Goal: Check status: Check status

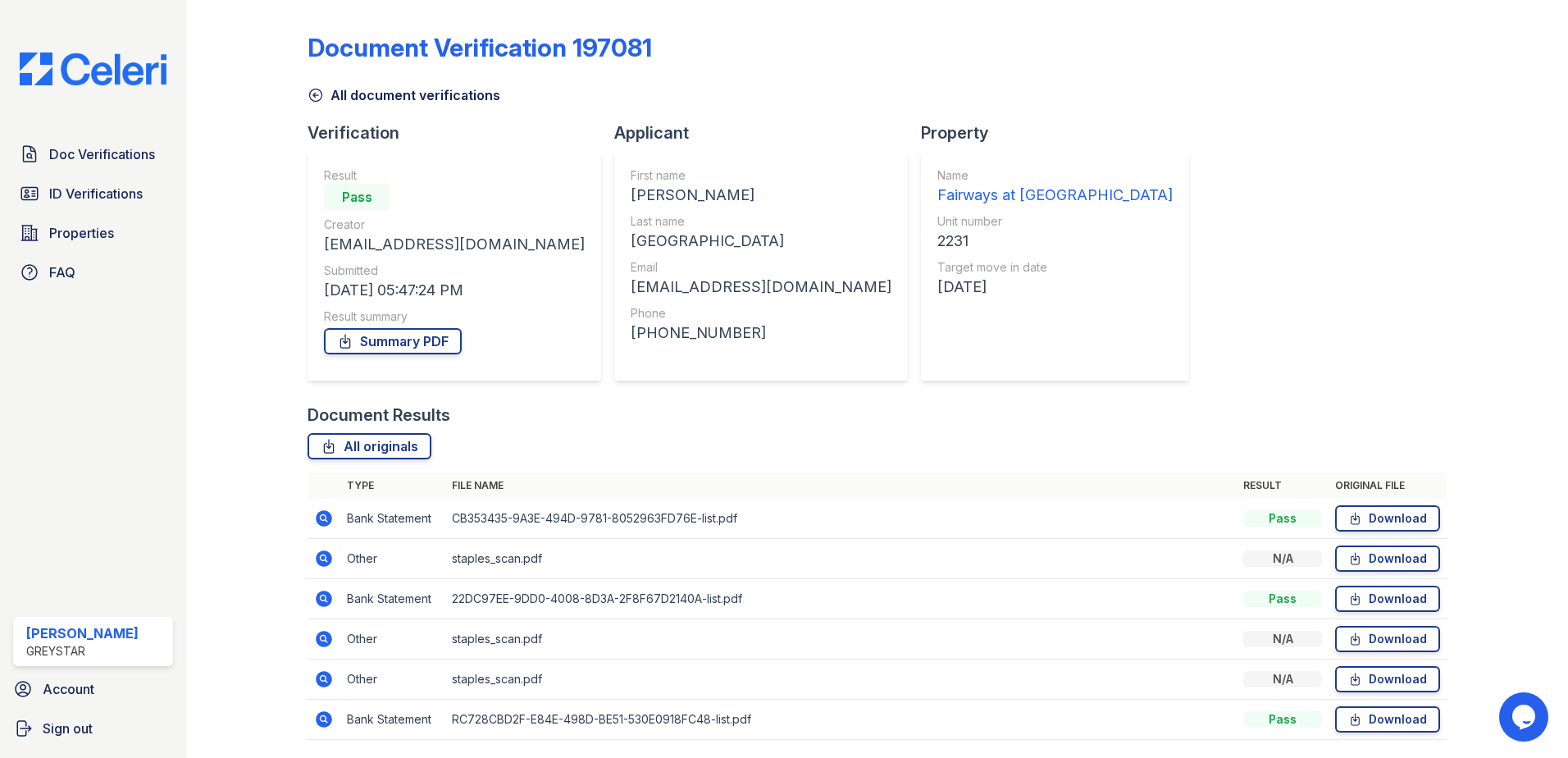
click at [314, 95] on icon at bounding box center [316, 95] width 13 height 13
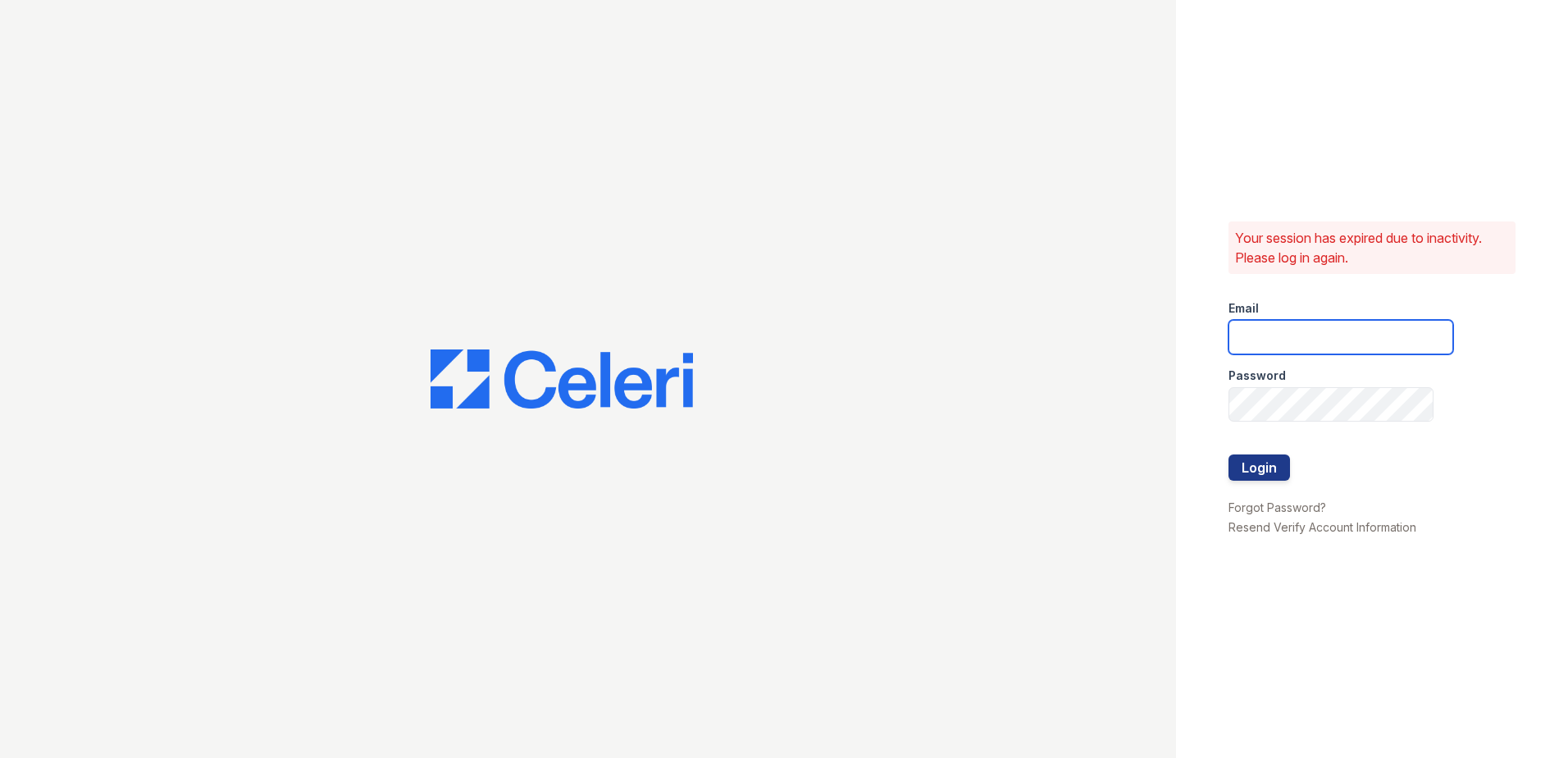
type input "fairways@greystar.com"
click at [1275, 470] on button "Login" at bounding box center [1259, 467] width 62 height 26
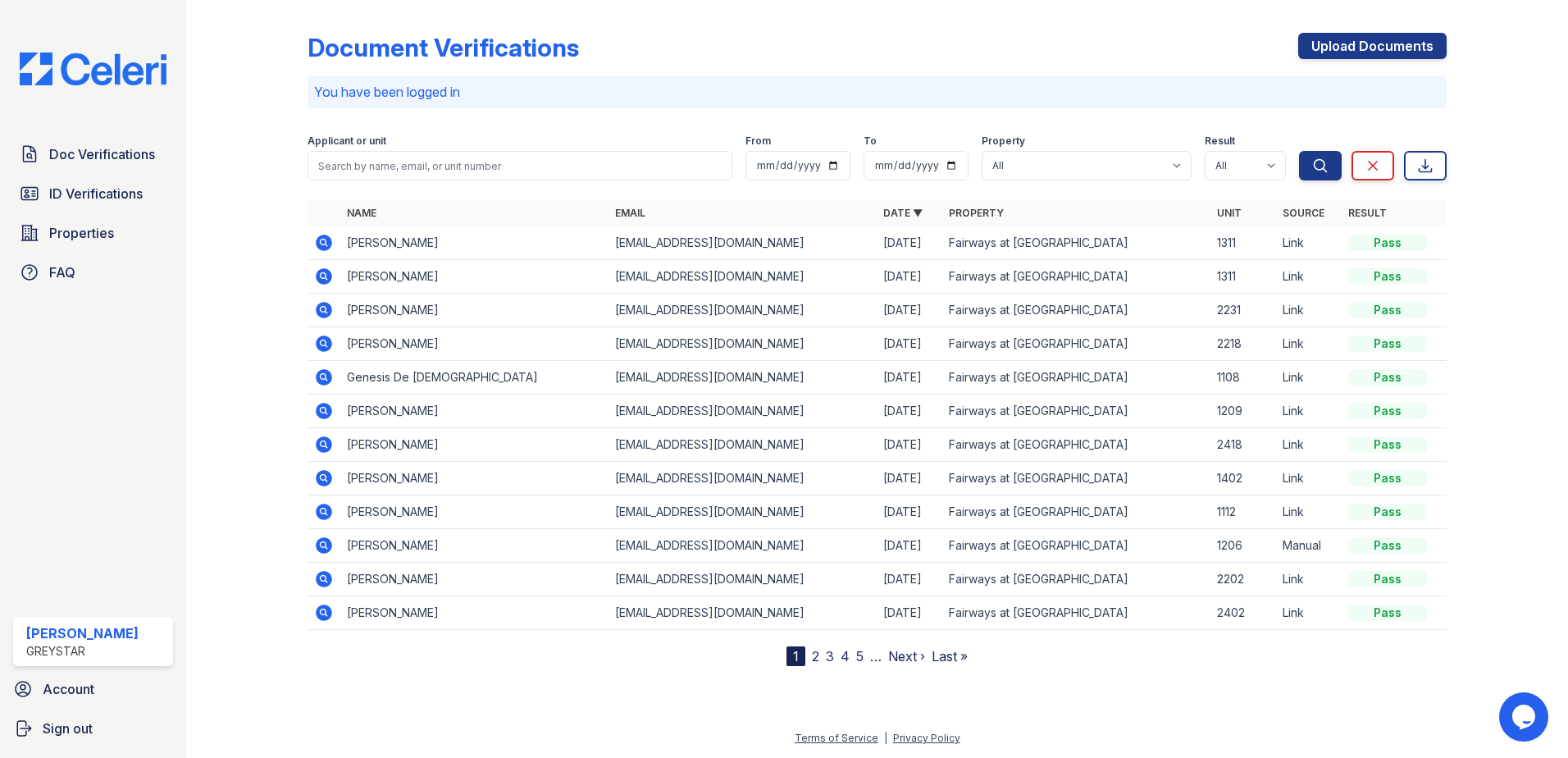
click at [327, 313] on icon at bounding box center [324, 309] width 19 height 19
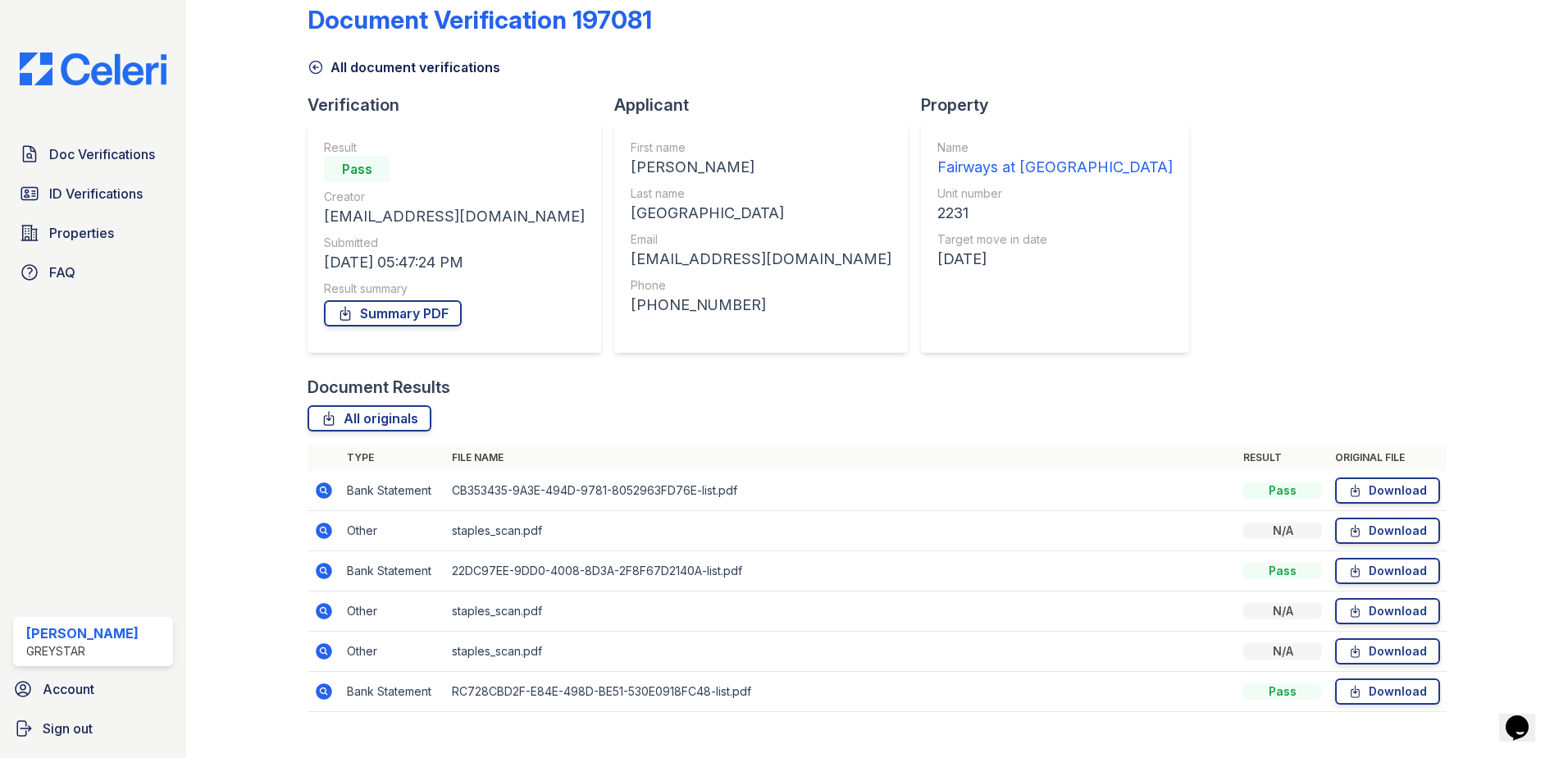
scroll to position [54, 0]
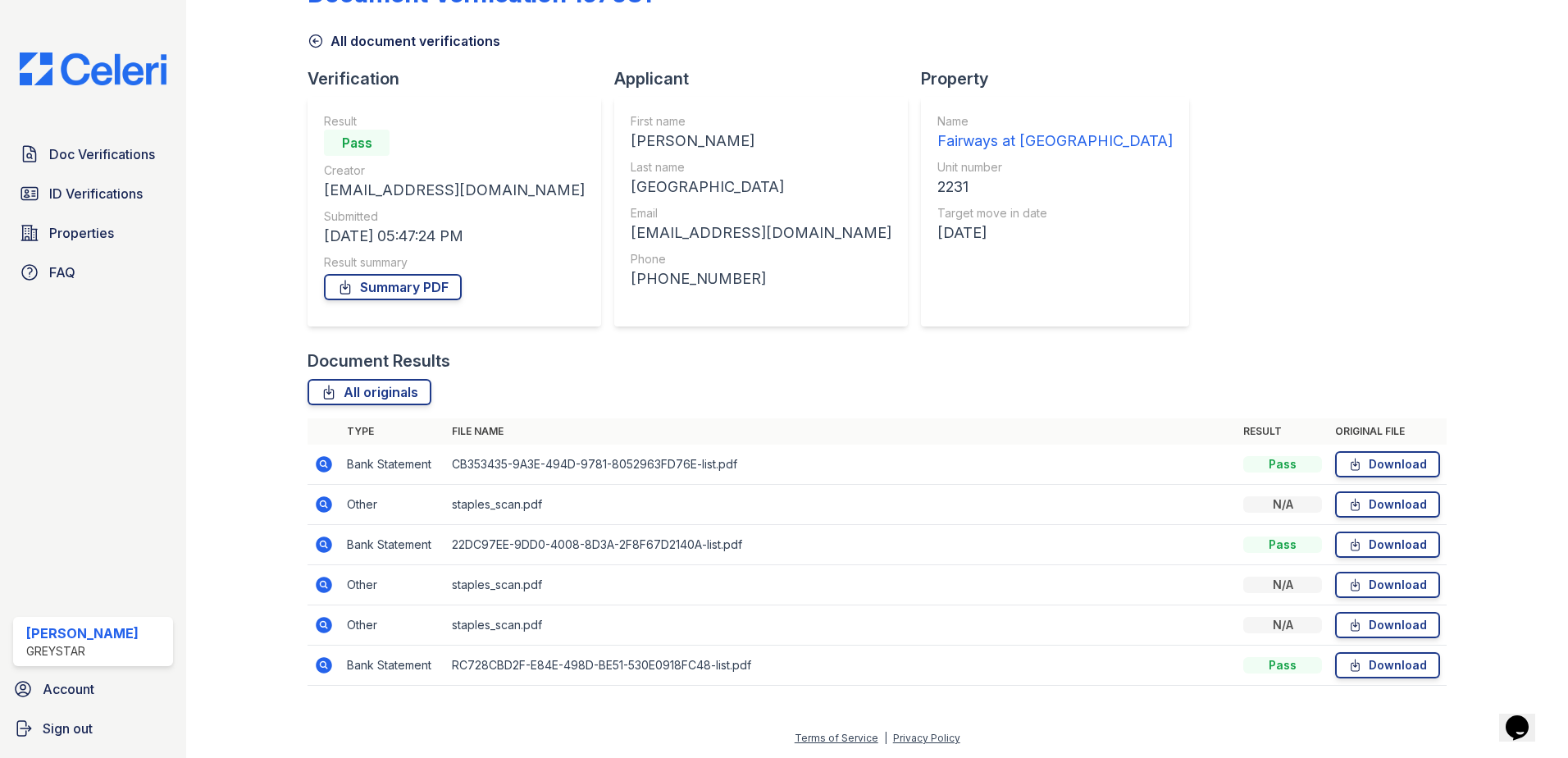
click at [321, 626] on icon at bounding box center [322, 623] width 4 height 4
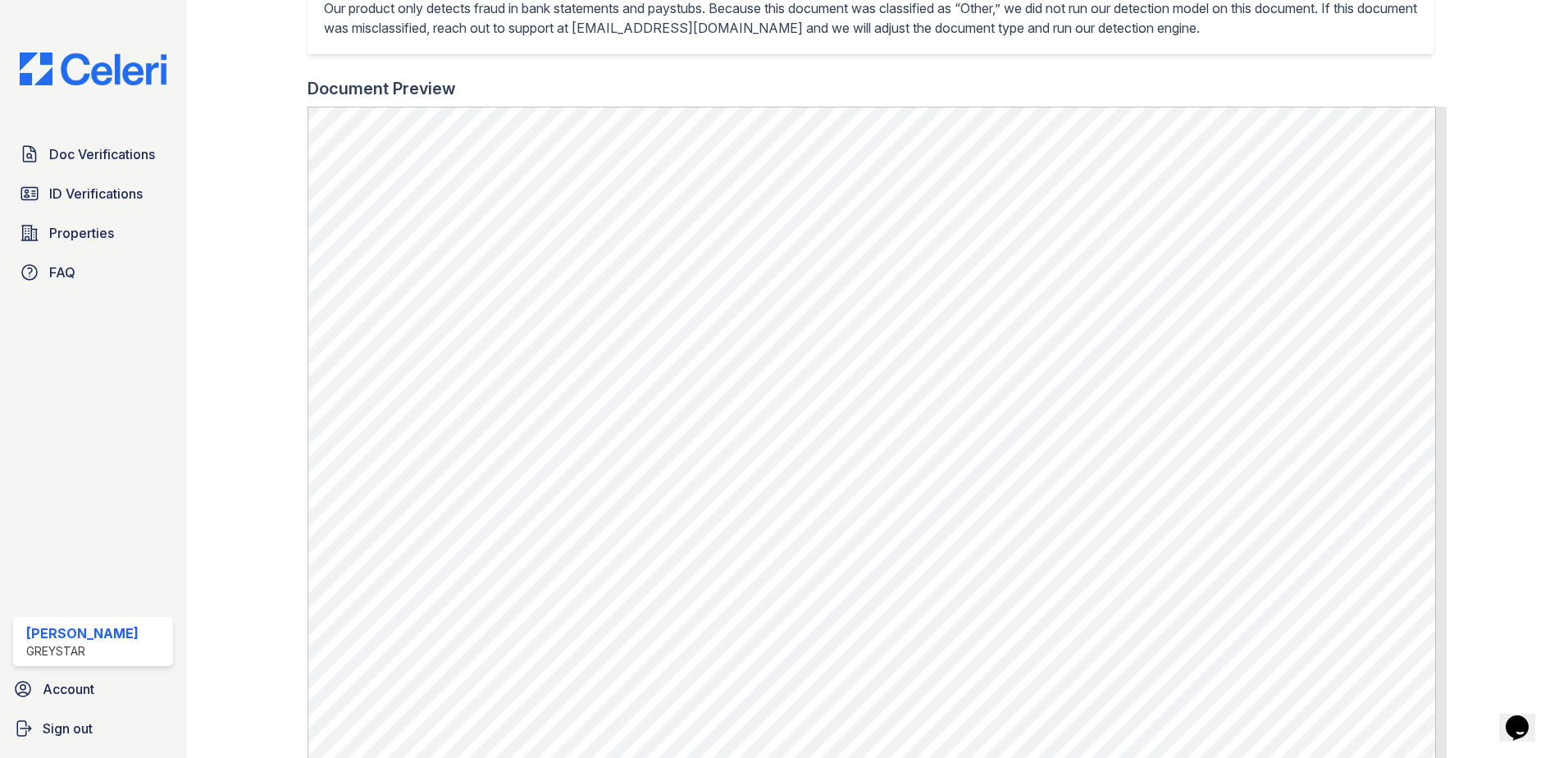
scroll to position [594, 0]
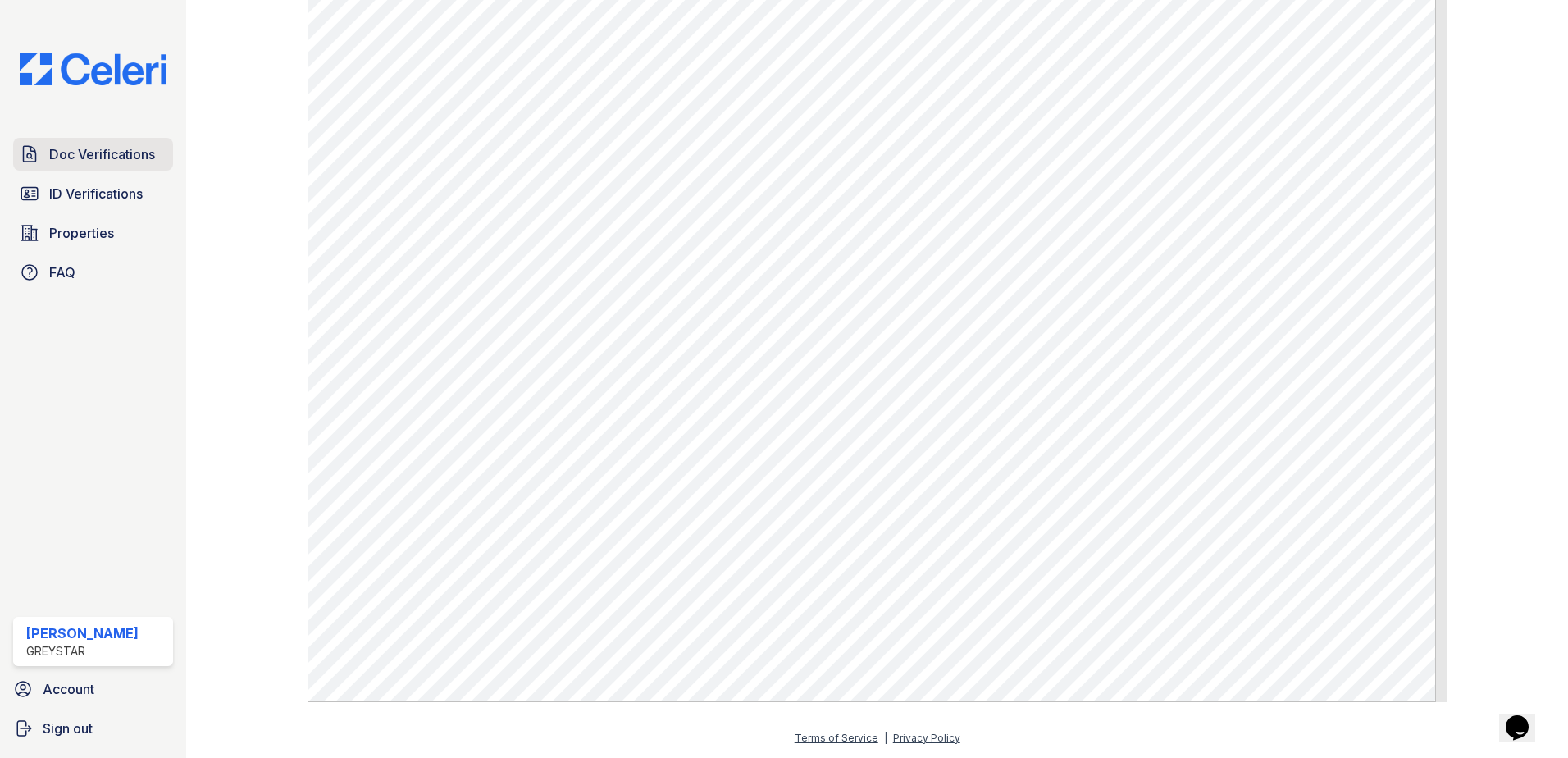
click at [84, 157] on span "Doc Verifications" at bounding box center [101, 153] width 105 height 19
